Goal: Ask a question

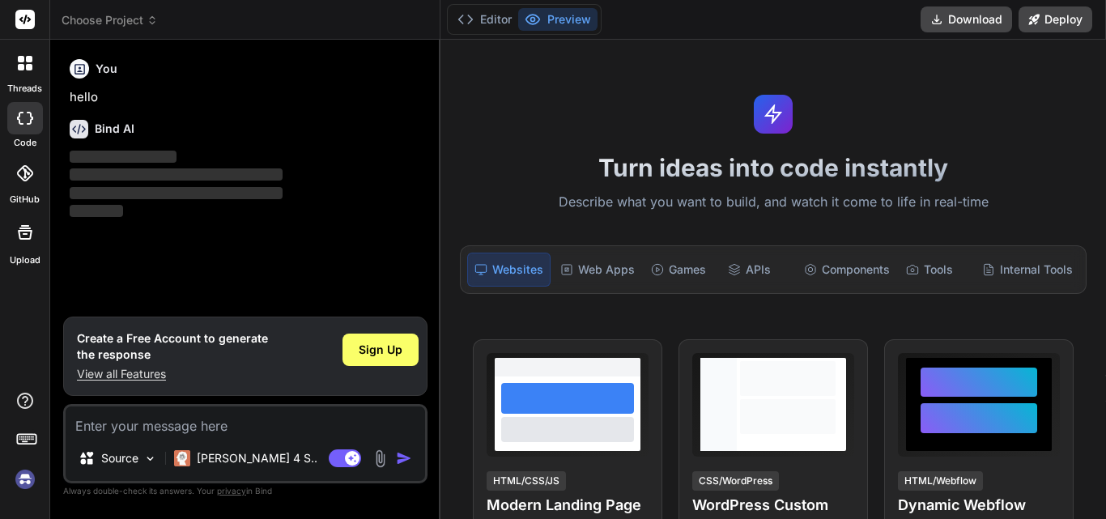
type textarea "x"
type textarea "h"
type textarea "x"
type textarea "hi"
type textarea "x"
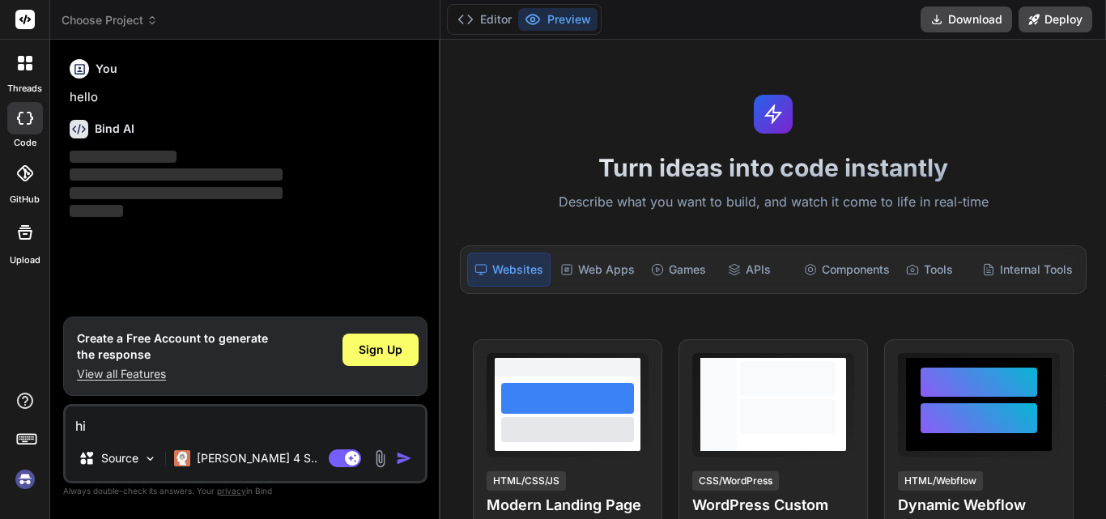
type textarea "hi,"
type textarea "x"
type textarea "hi,h"
type textarea "x"
type textarea "hi,ho"
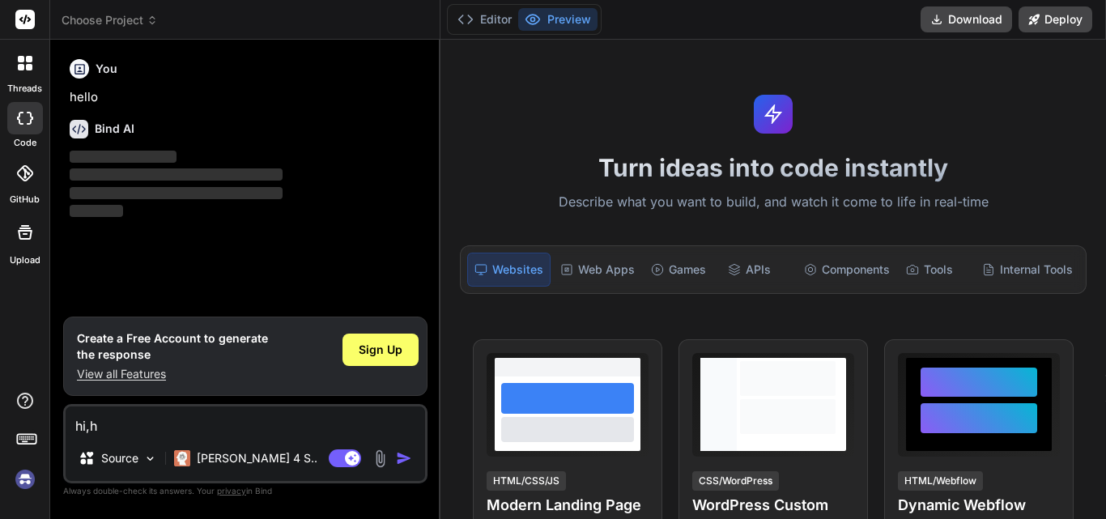
type textarea "x"
type textarea "hi,how"
type textarea "x"
type textarea "hi,how"
type textarea "x"
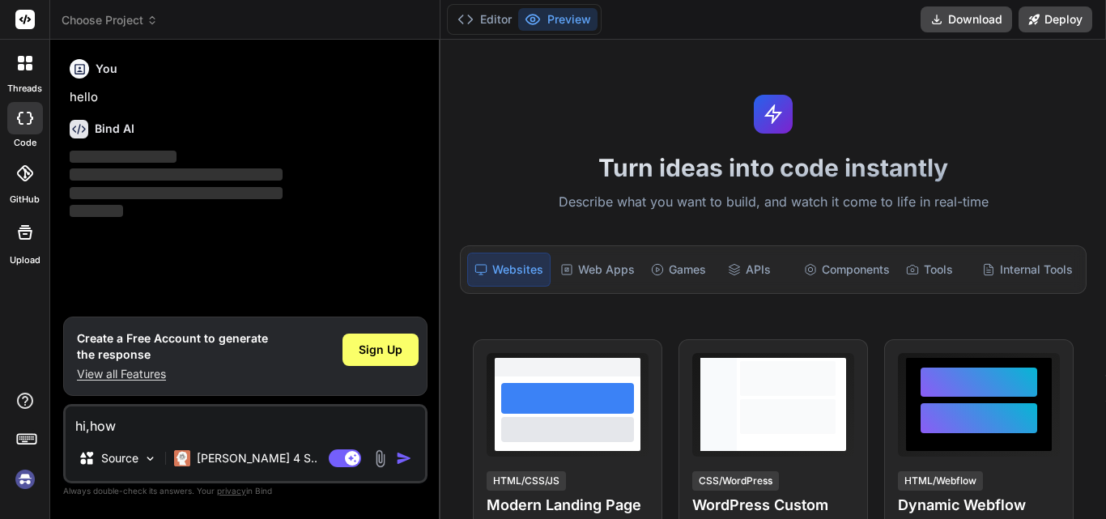
type textarea "hi,how a"
type textarea "x"
type textarea "hi,how ar"
type textarea "x"
type textarea "hi,how are"
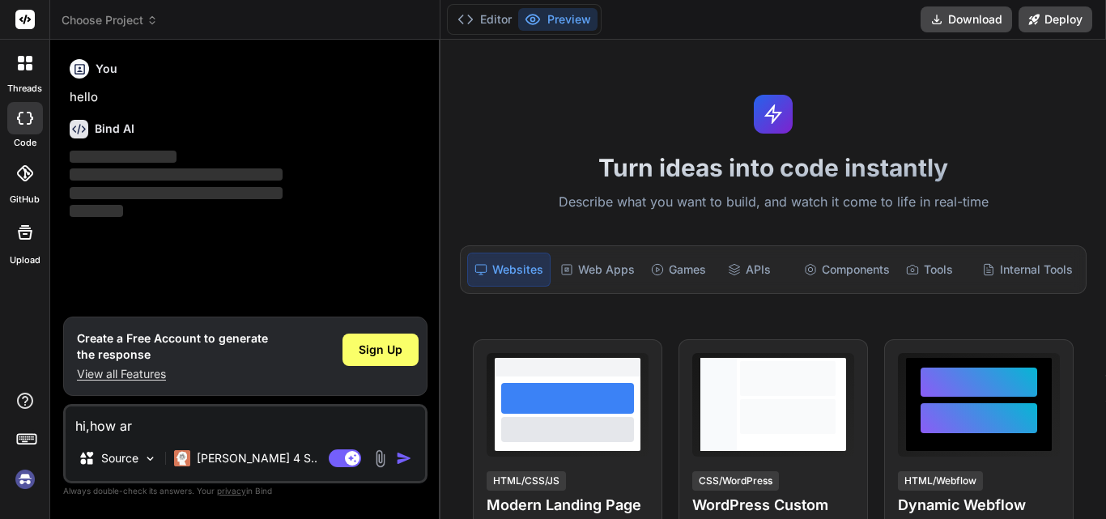
type textarea "x"
type textarea "hi,how [PERSON_NAME]"
type textarea "x"
type textarea "hi,how [PERSON_NAME]"
type textarea "x"
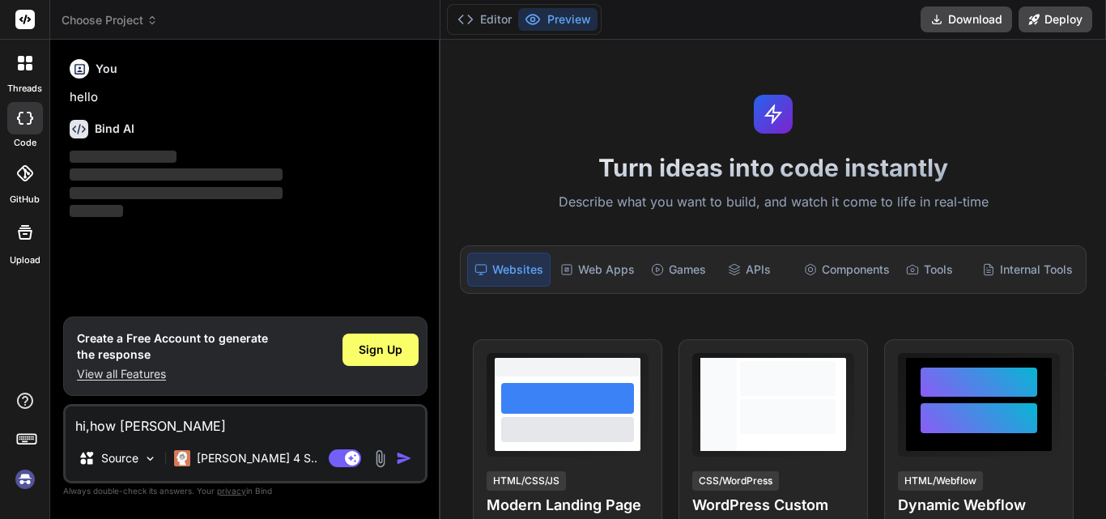
type textarea "hi,how [PERSON_NAME]"
type textarea "x"
type textarea "hi,how are"
type textarea "x"
type textarea "hi,how are"
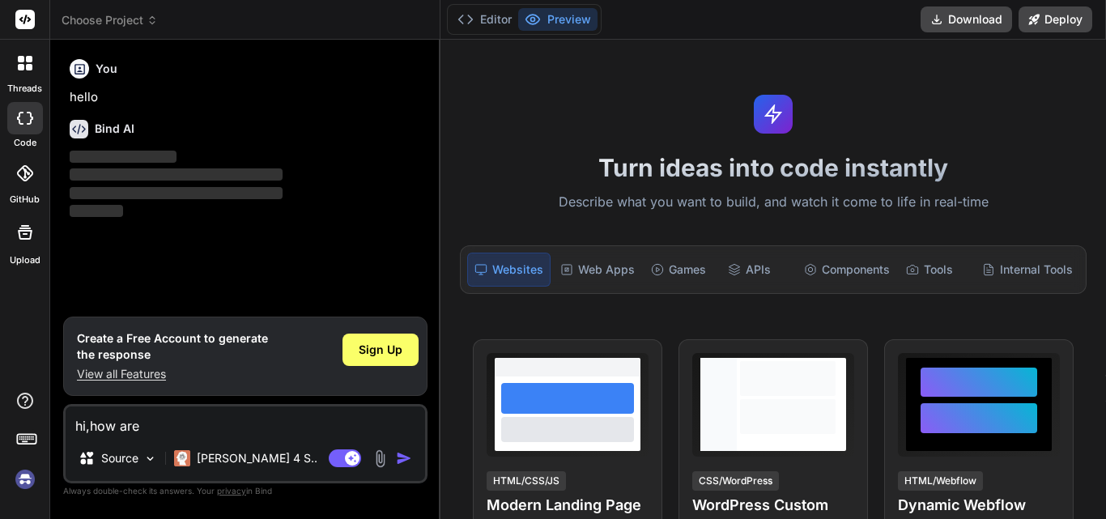
type textarea "x"
type textarea "hi,how are y"
type textarea "x"
type textarea "hi,how are yo"
type textarea "x"
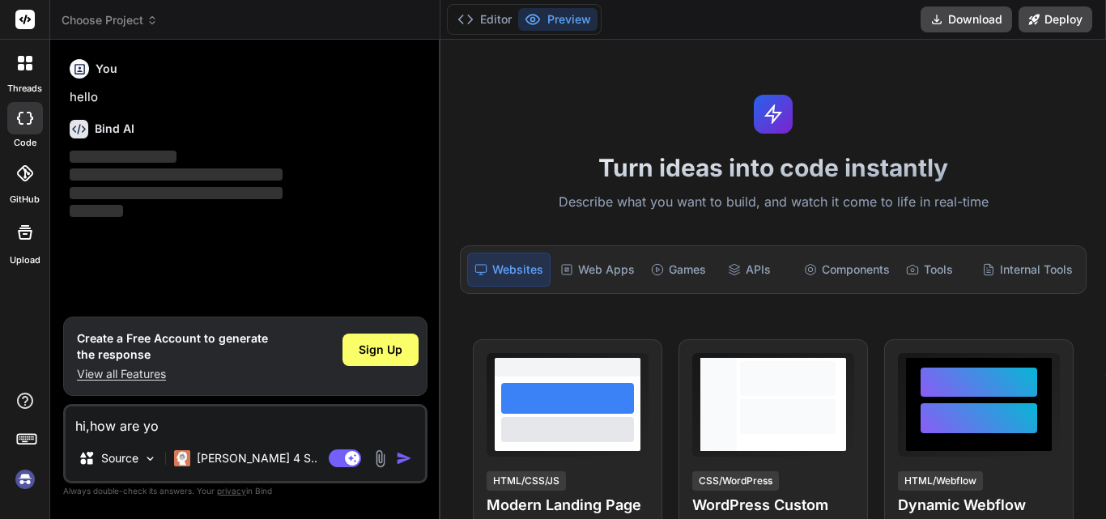
type textarea "hi,how are you"
type textarea "x"
drag, startPoint x: 150, startPoint y: 428, endPoint x: 58, endPoint y: 429, distance: 91.5
click at [58, 429] on div "Bind AI Web Search Created with Pixso. Code Generator You hello Bind AI ‌ ‌ ‌ ‌…" at bounding box center [245, 279] width 390 height 479
click at [249, 430] on textarea "hi,how are you" at bounding box center [245, 420] width 359 height 29
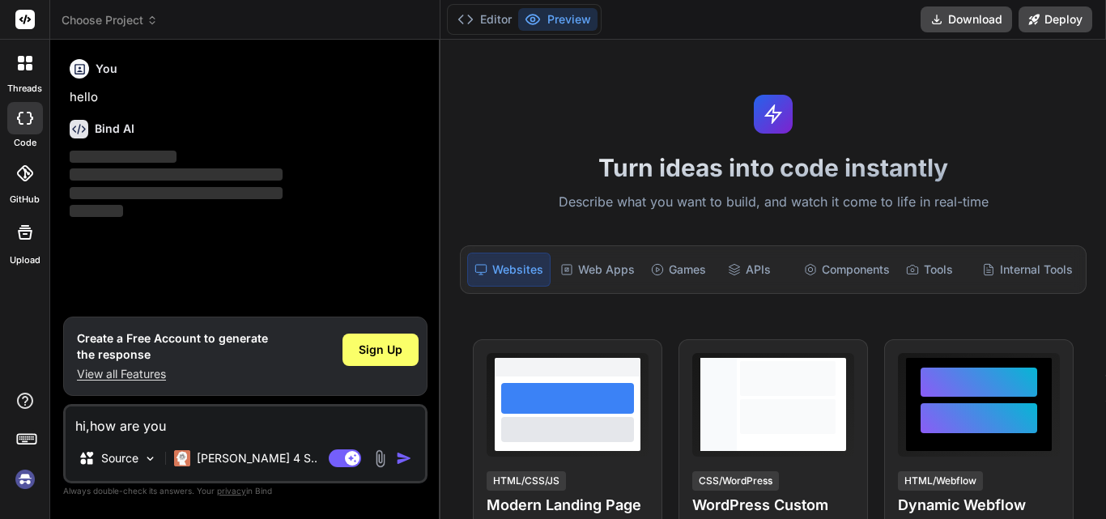
type textarea "hi,how are you"
click at [408, 458] on img "button" at bounding box center [404, 458] width 16 height 16
click at [438, 318] on div "Bind AI Web Search Created with Pixso. Code Generator You hello Bind AI ‌ ‌ ‌ ‌…" at bounding box center [245, 279] width 390 height 479
click at [441, 319] on div "Turn ideas into code instantly Describe what you want to build, and watch it co…" at bounding box center [773, 279] width 666 height 479
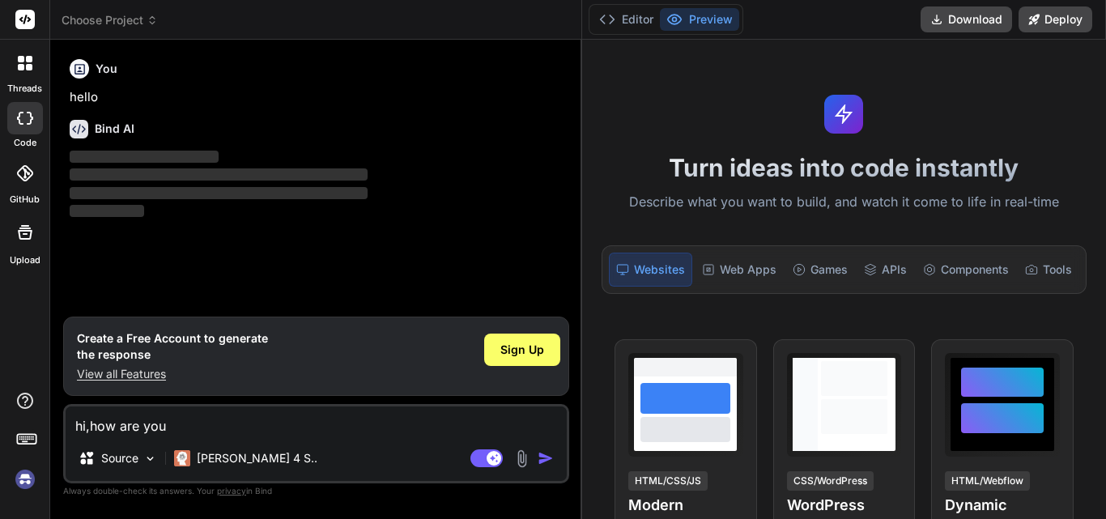
type textarea "x"
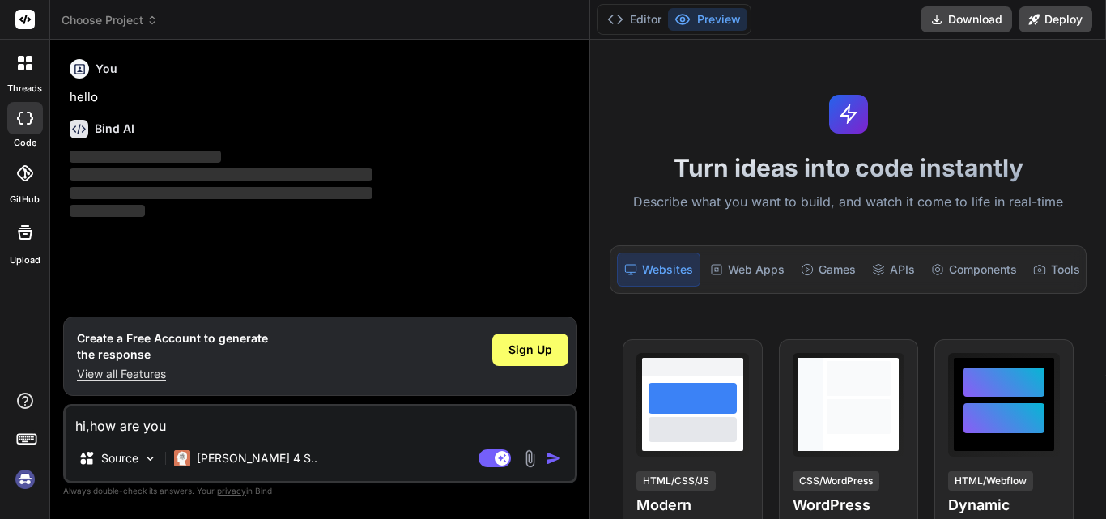
drag, startPoint x: 439, startPoint y: 319, endPoint x: 566, endPoint y: 297, distance: 129.0
click at [566, 297] on div "Bind AI Web Search Created with Pixso. Code Generator You hello Bind AI ‌ ‌ ‌ ‌…" at bounding box center [320, 279] width 540 height 479
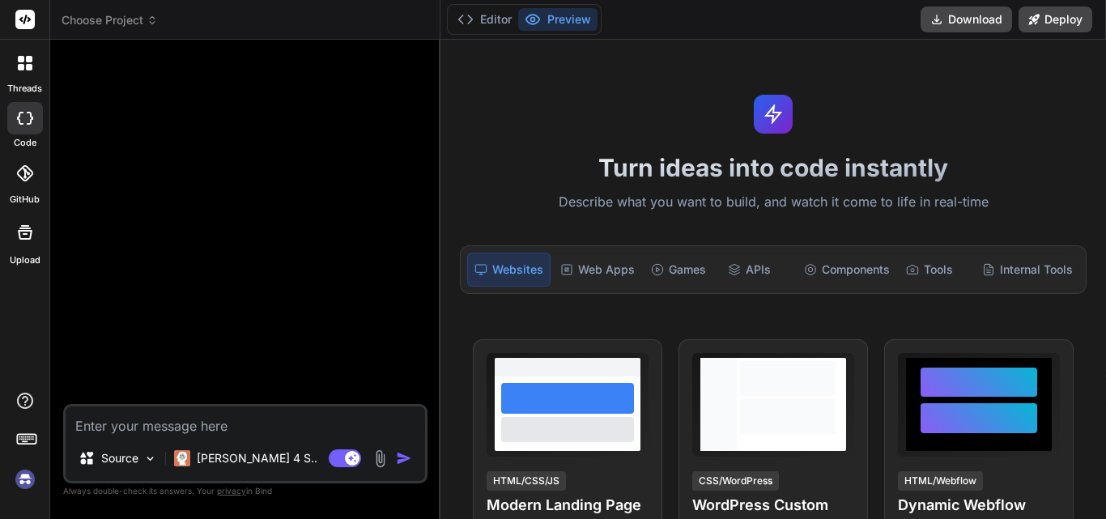
type textarea "x"
type textarea "hi,how are you"
type textarea "x"
type textarea "hi,how are you"
click at [393, 462] on div "Agent Mode. When this toggle is activated, AI automatically makes decisions, re…" at bounding box center [371, 458] width 93 height 19
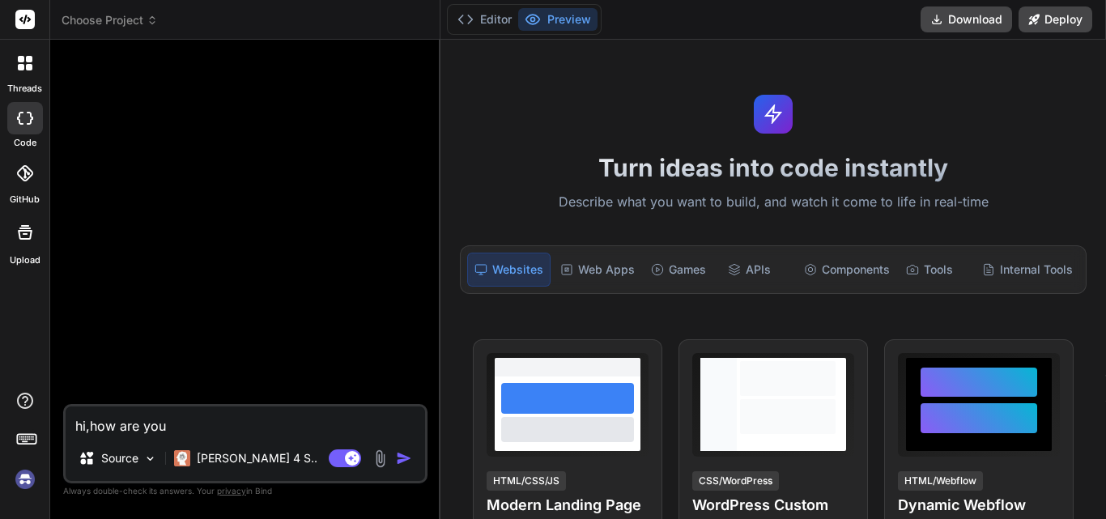
click at [399, 462] on img "button" at bounding box center [404, 458] width 16 height 16
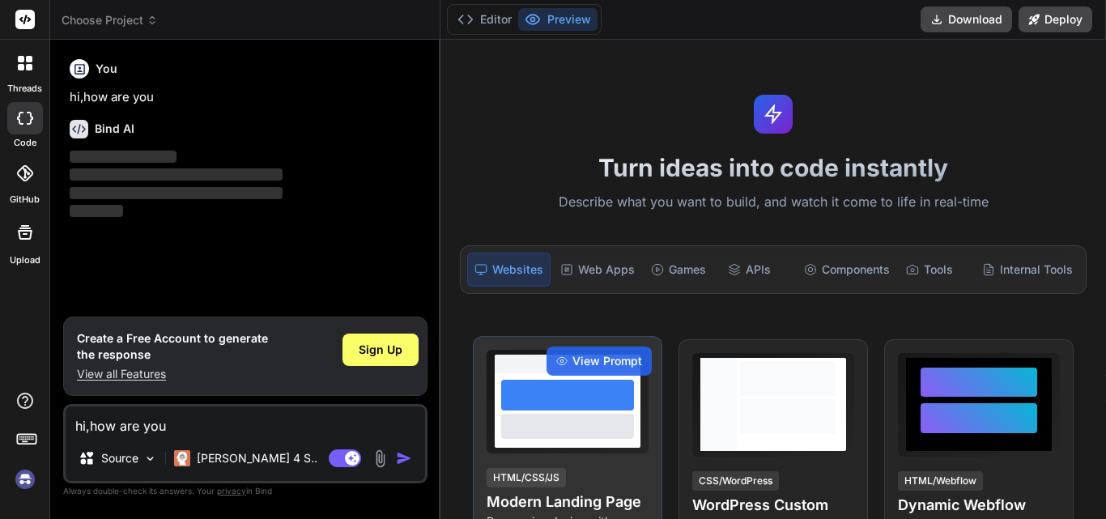
scroll to position [81, 0]
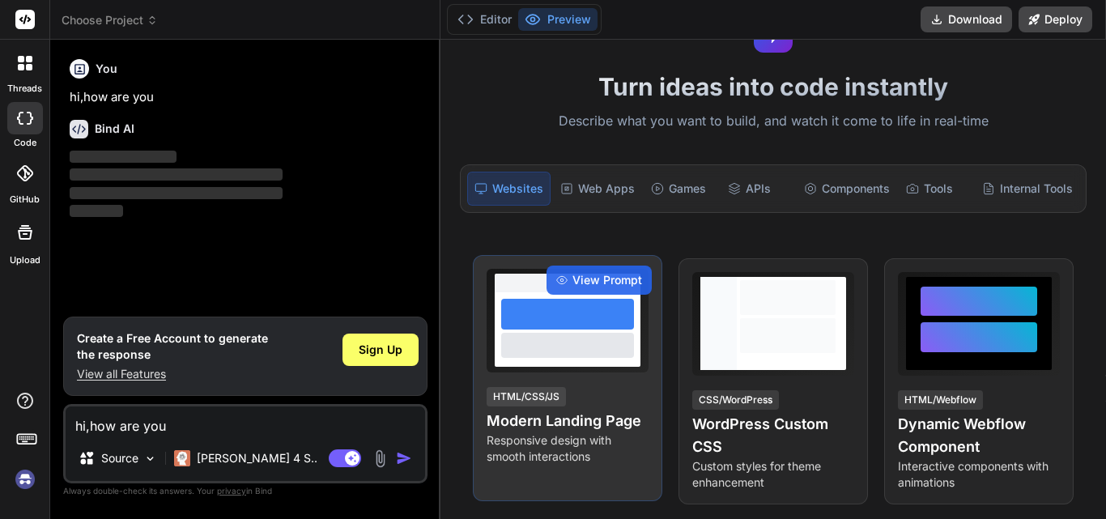
type textarea "x"
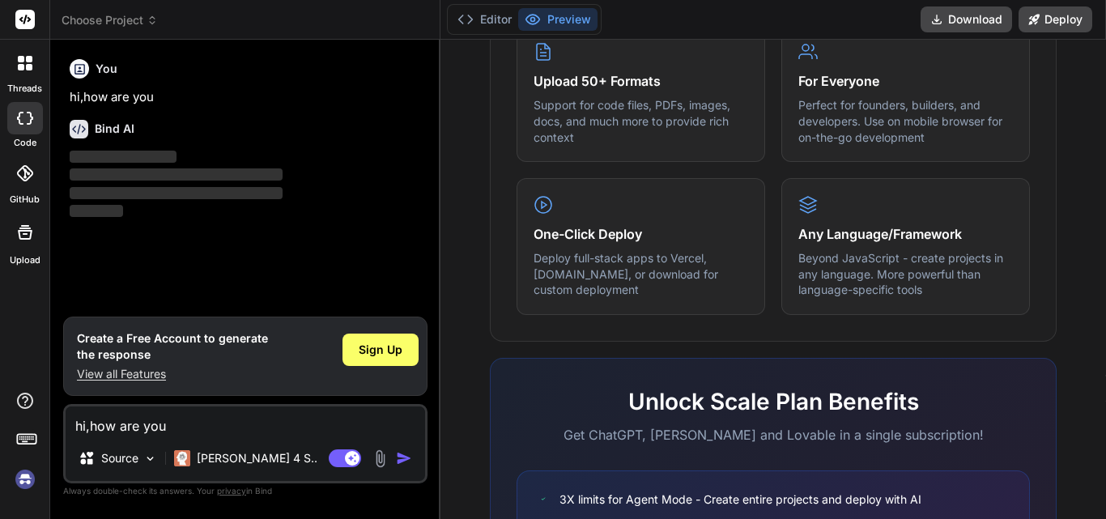
scroll to position [891, 0]
